Goal: Communication & Community: Connect with others

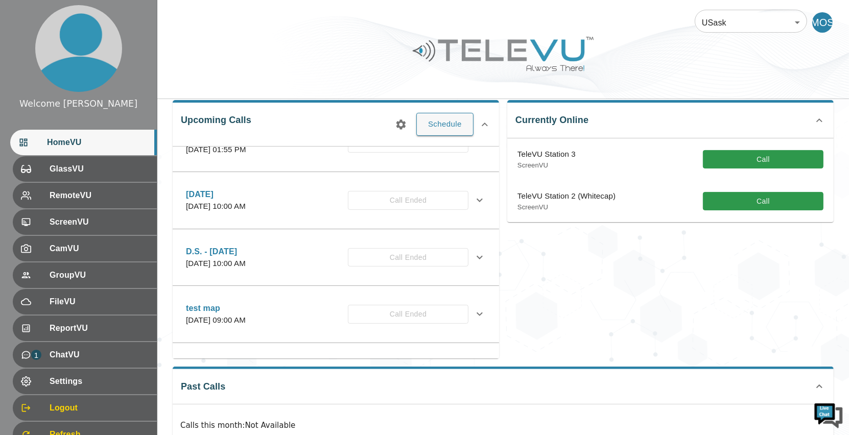
scroll to position [148, 0]
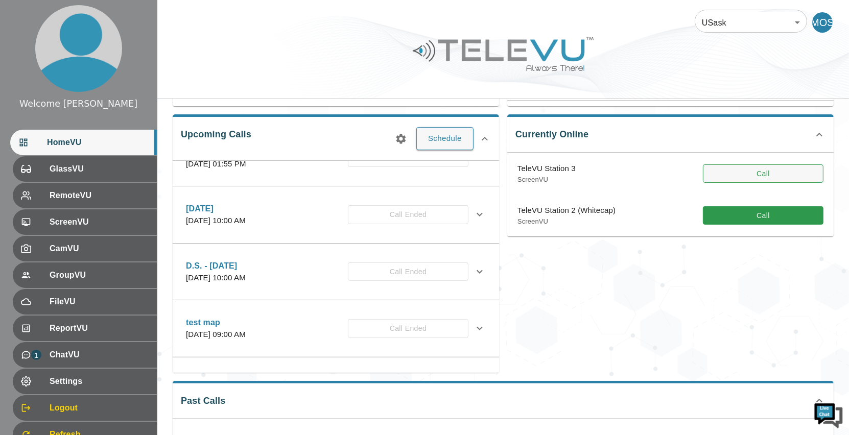
click at [736, 174] on button "Call" at bounding box center [763, 174] width 121 height 19
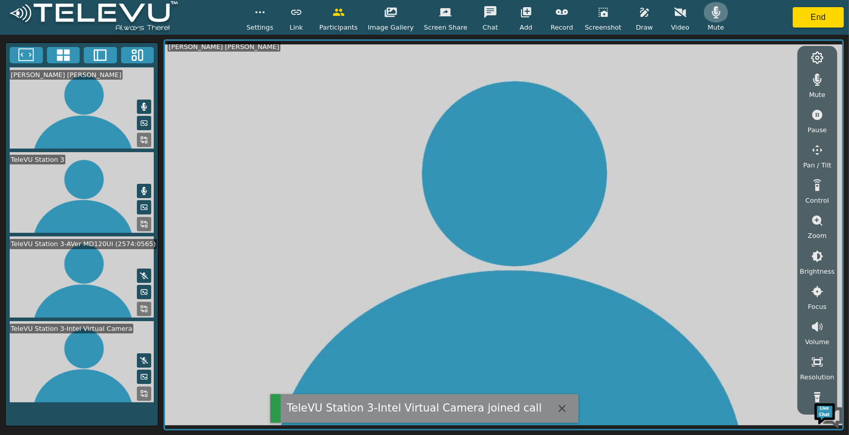
click at [715, 9] on icon "button" at bounding box center [716, 12] width 12 height 12
click at [820, 83] on icon "button" at bounding box center [818, 80] width 12 height 12
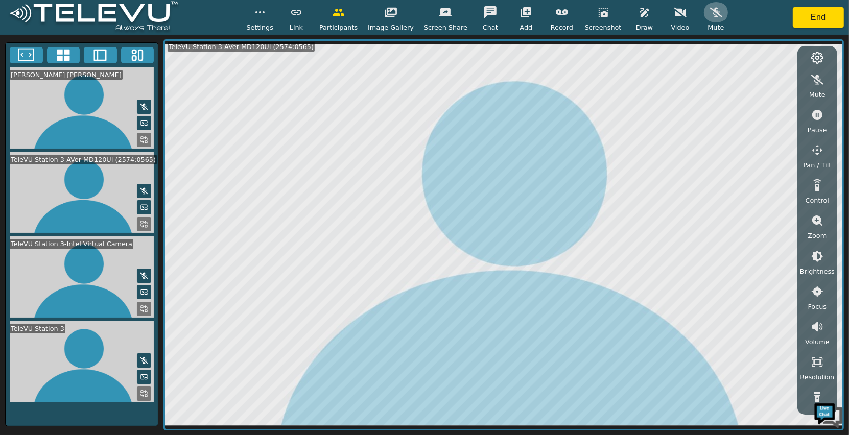
click at [710, 9] on icon "button" at bounding box center [716, 12] width 12 height 12
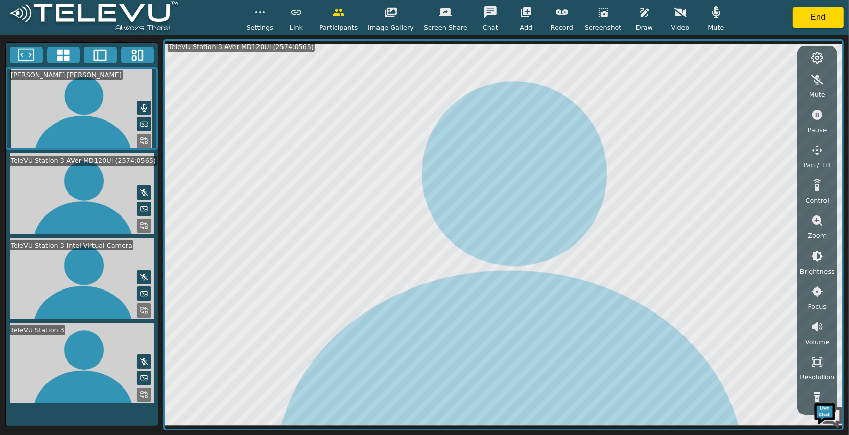
click at [818, 85] on button "button" at bounding box center [818, 80] width 26 height 20
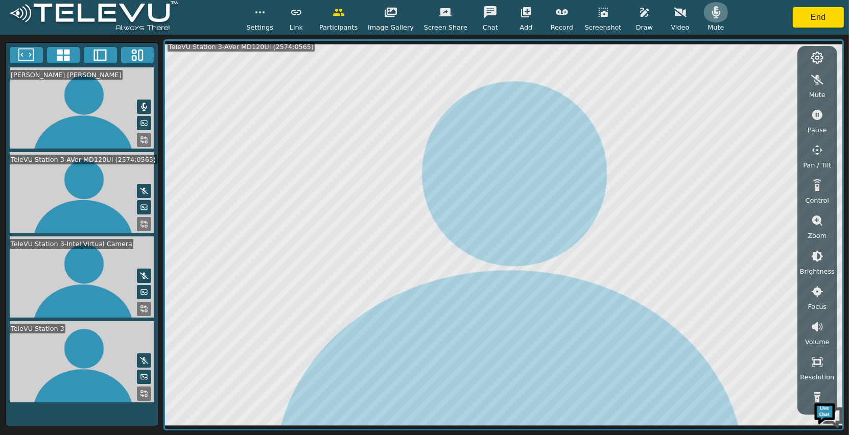
click at [720, 6] on button "button" at bounding box center [717, 12] width 26 height 20
click at [677, 23] on span "Video" at bounding box center [681, 27] width 18 height 10
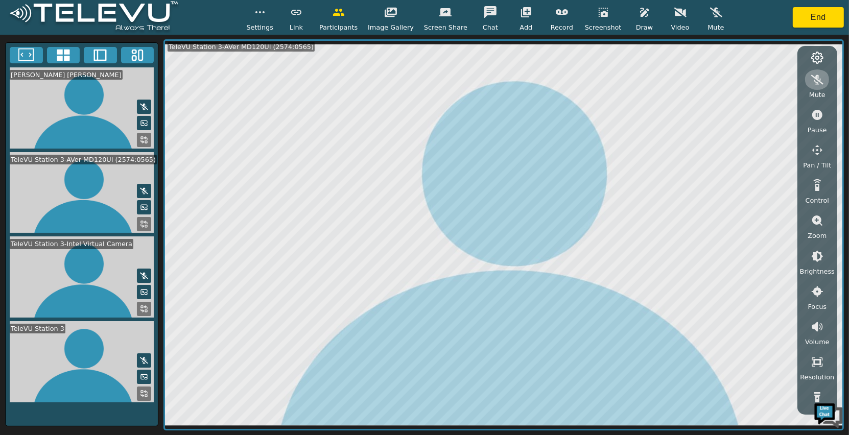
click at [809, 80] on button "button" at bounding box center [818, 80] width 26 height 20
click at [713, 17] on icon "button" at bounding box center [716, 12] width 12 height 12
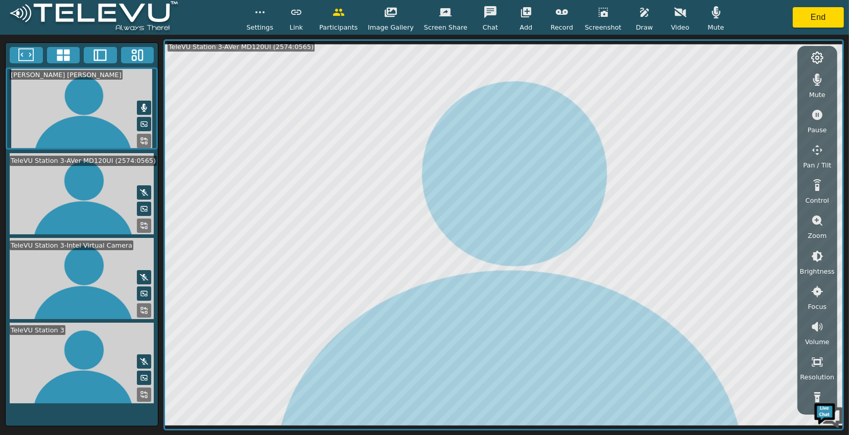
click at [812, 86] on button "button" at bounding box center [818, 80] width 26 height 20
click at [712, 19] on button "button" at bounding box center [717, 12] width 26 height 20
